Goal: Check status: Check status

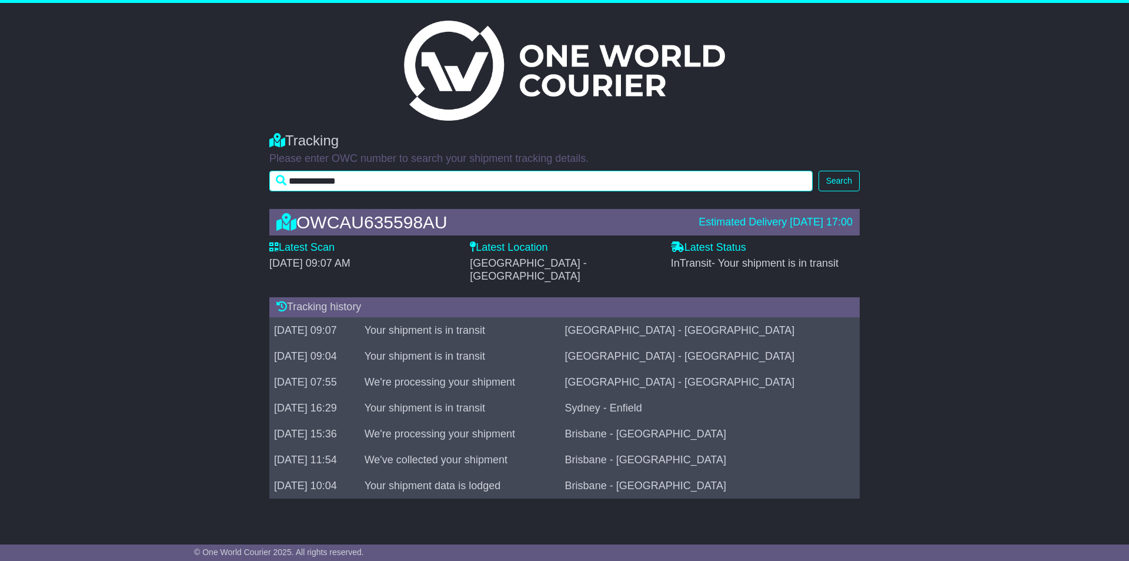
drag, startPoint x: 386, startPoint y: 183, endPoint x: 278, endPoint y: 192, distance: 109.2
click at [278, 192] on div "**********" at bounding box center [565, 159] width 602 height 76
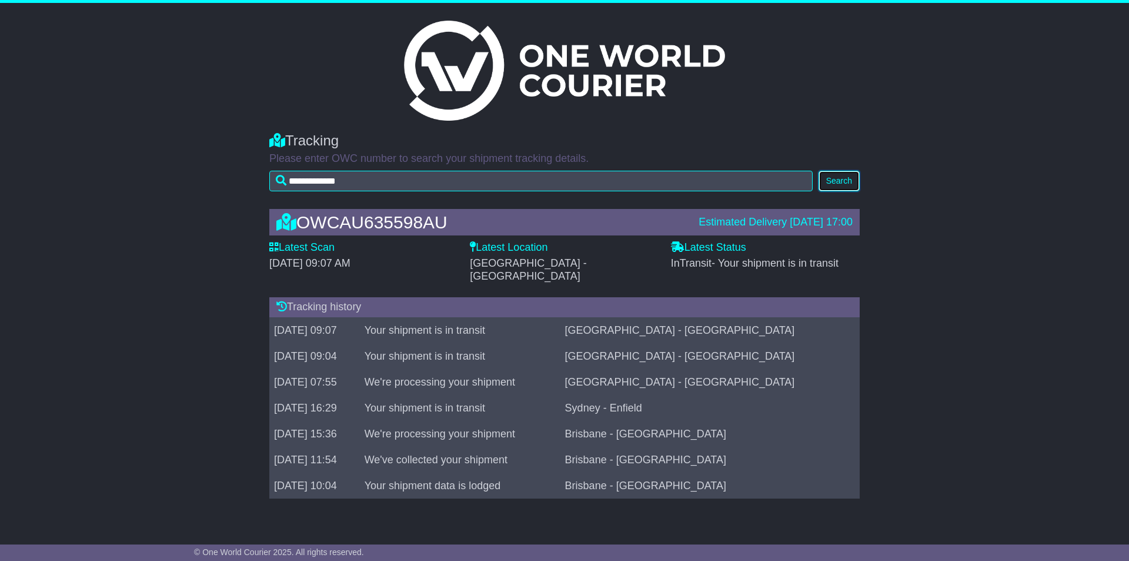
click at [842, 180] on button "Search" at bounding box center [839, 181] width 41 height 21
click at [478, 73] on img at bounding box center [564, 71] width 321 height 100
click at [323, 139] on div "Tracking" at bounding box center [564, 140] width 591 height 17
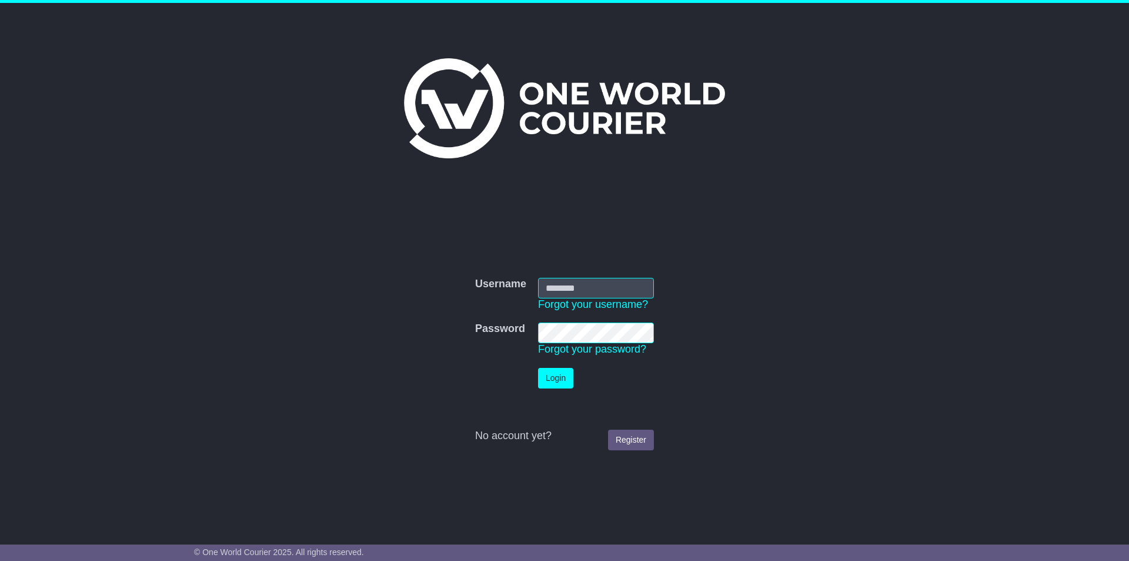
type input "**********"
click at [558, 381] on button "Login" at bounding box center [555, 378] width 35 height 21
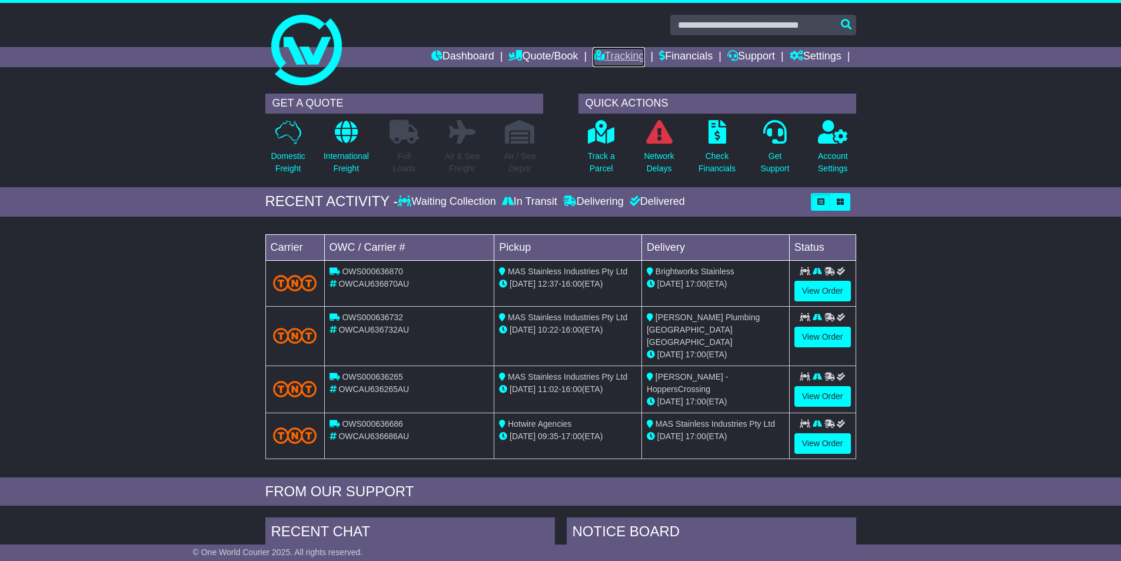
click at [610, 59] on link "Tracking" at bounding box center [618, 57] width 52 height 20
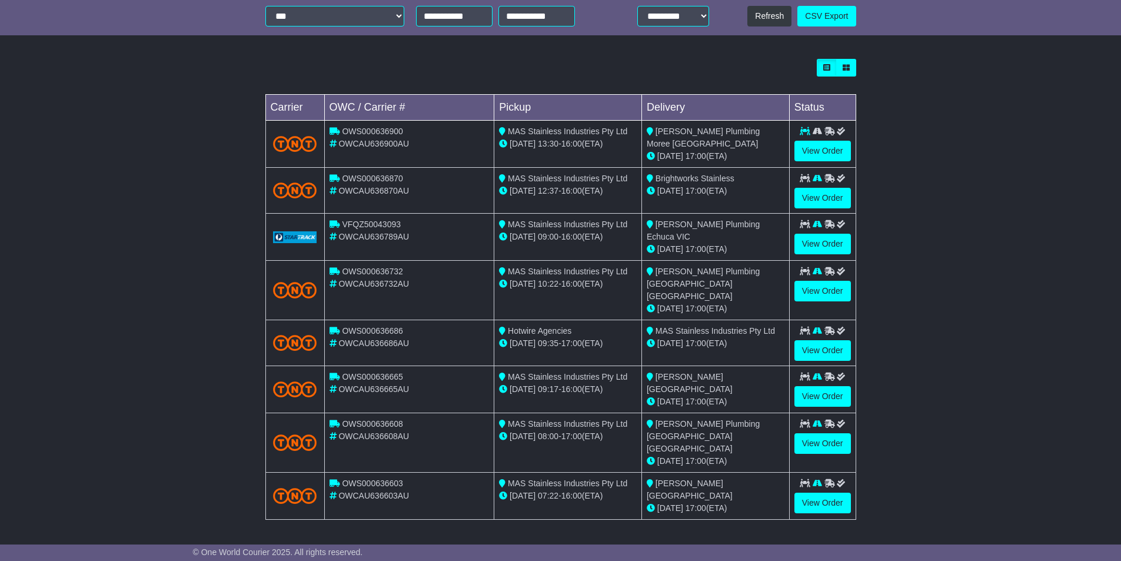
scroll to position [310, 0]
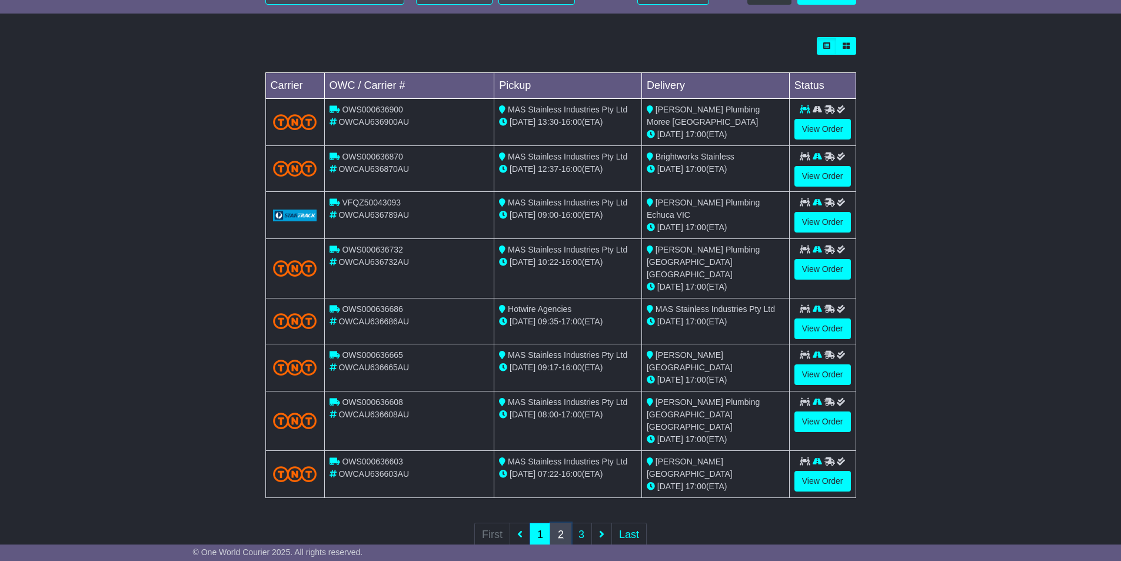
click at [565, 522] on link "2" at bounding box center [560, 534] width 21 height 24
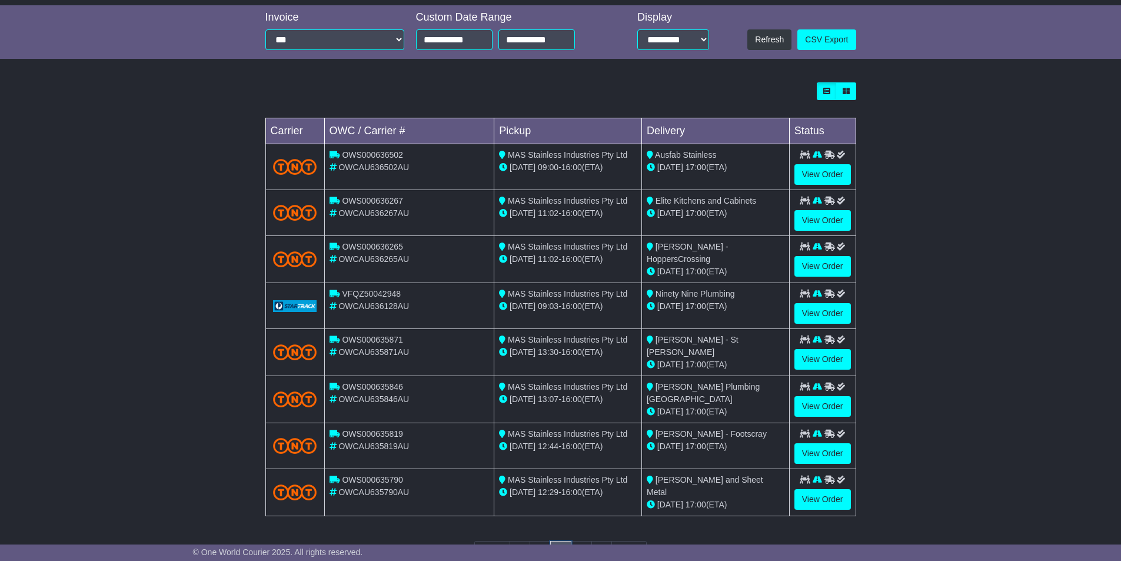
scroll to position [294, 0]
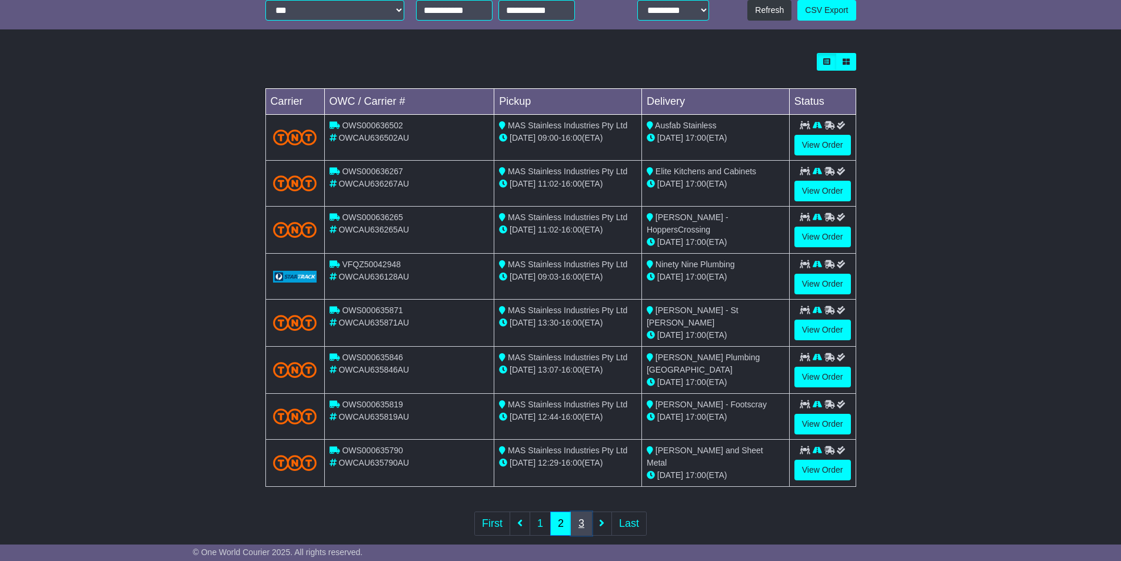
click at [581, 518] on link "3" at bounding box center [581, 523] width 21 height 24
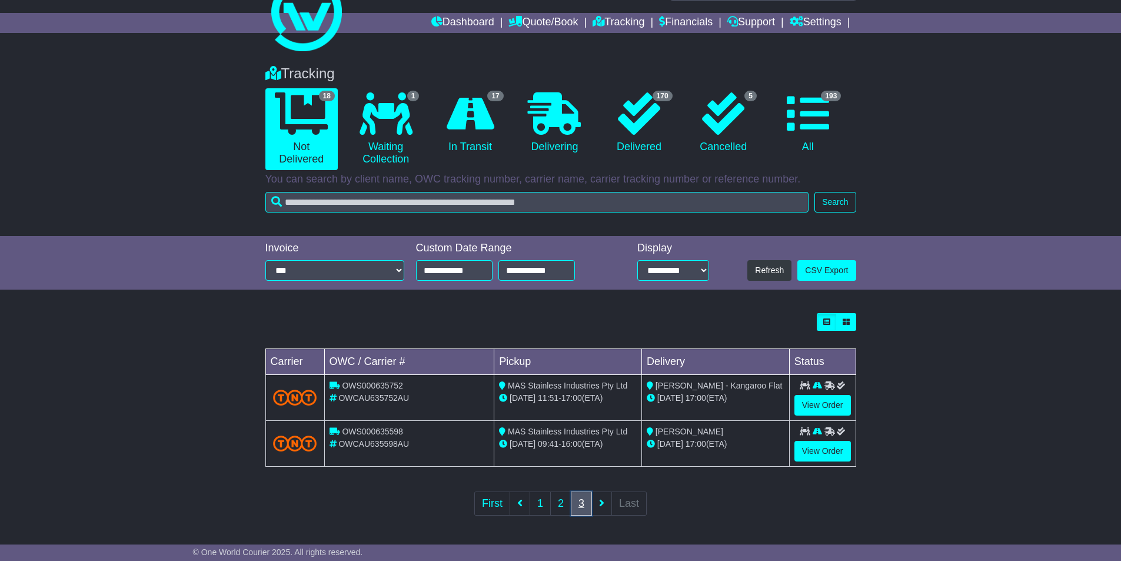
scroll to position [0, 0]
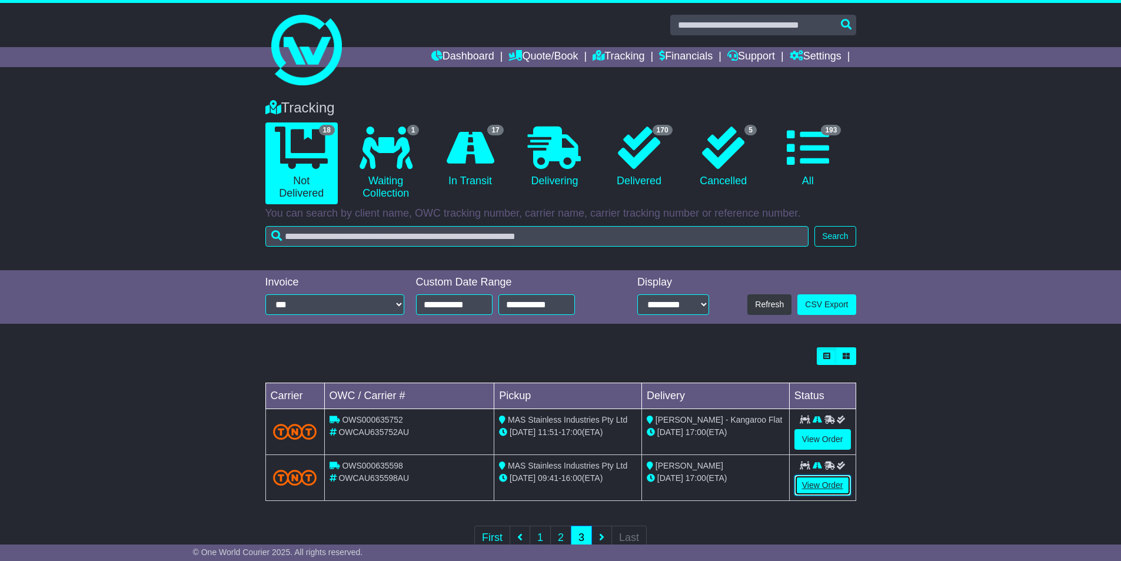
click at [819, 483] on link "View Order" at bounding box center [822, 485] width 56 height 21
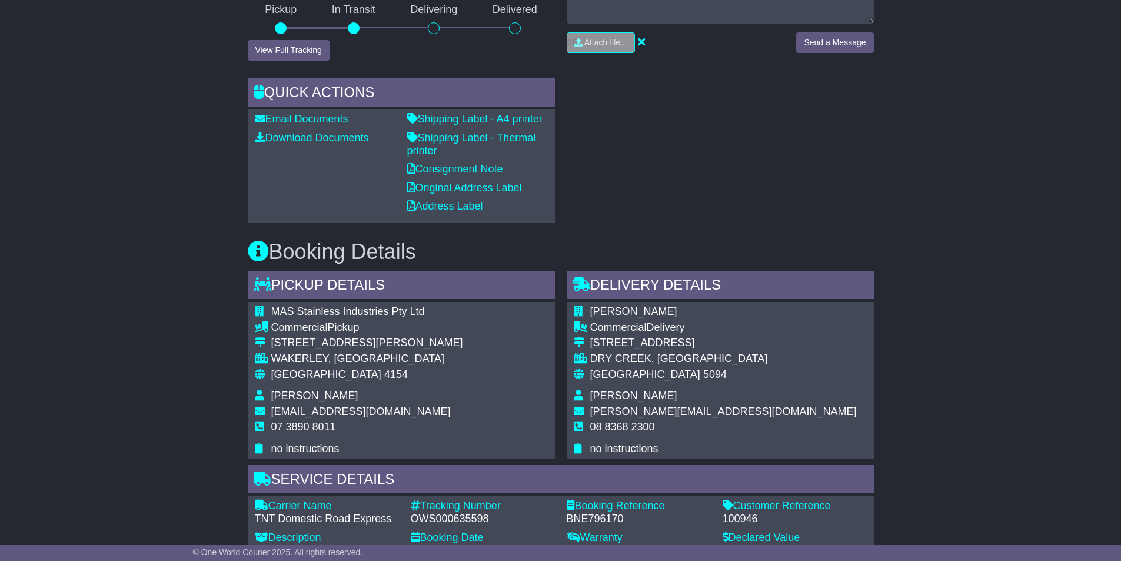
scroll to position [288, 0]
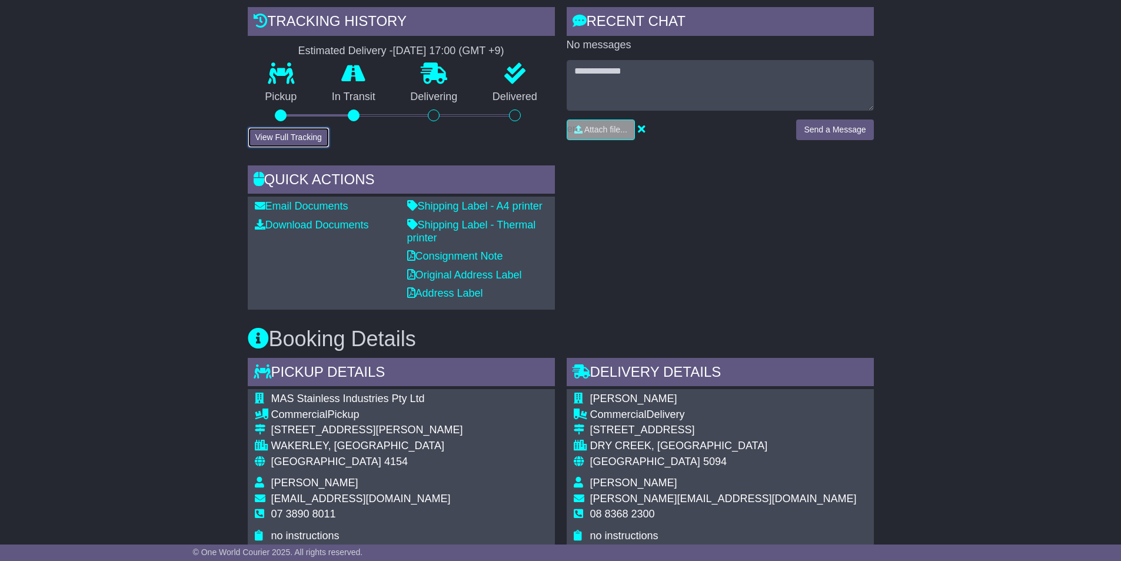
click at [310, 127] on button "View Full Tracking" at bounding box center [289, 137] width 82 height 21
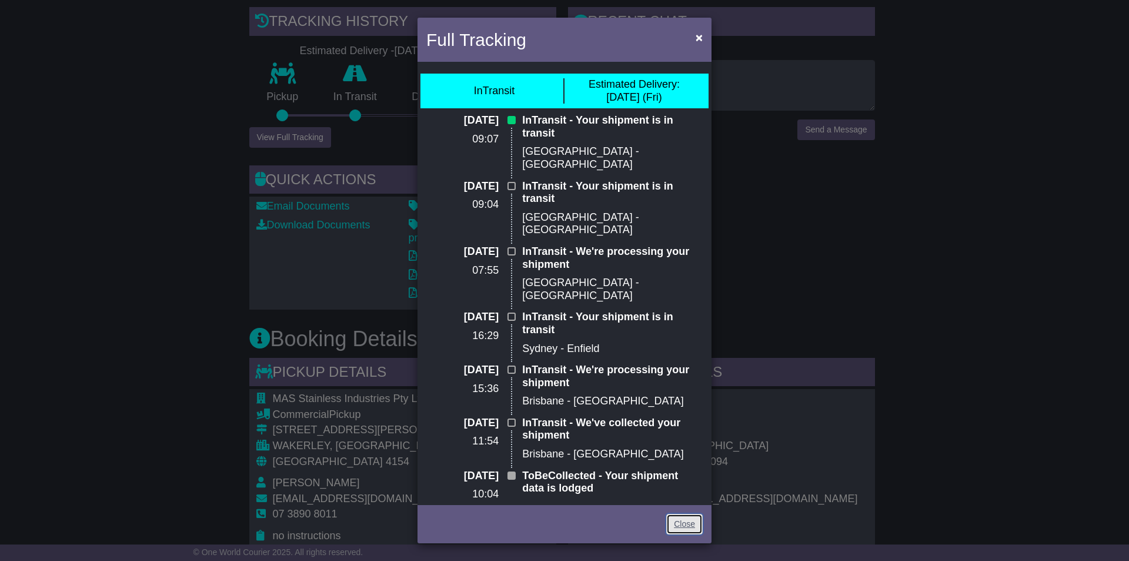
click at [679, 515] on link "Close" at bounding box center [684, 524] width 36 height 21
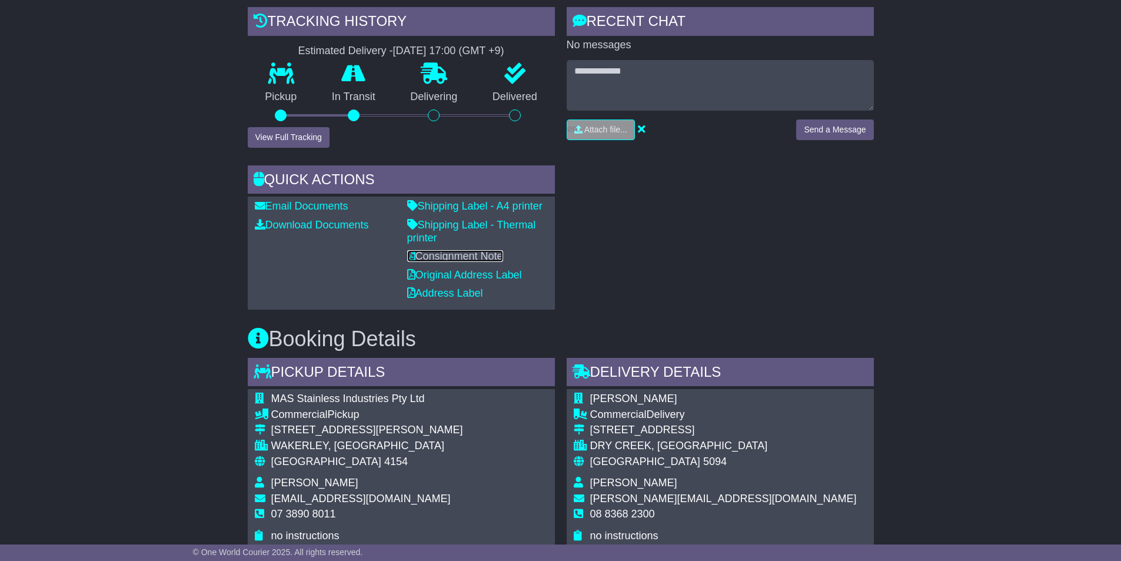
click at [456, 250] on link "Consignment Note" at bounding box center [455, 256] width 96 height 12
